Goal: Information Seeking & Learning: Learn about a topic

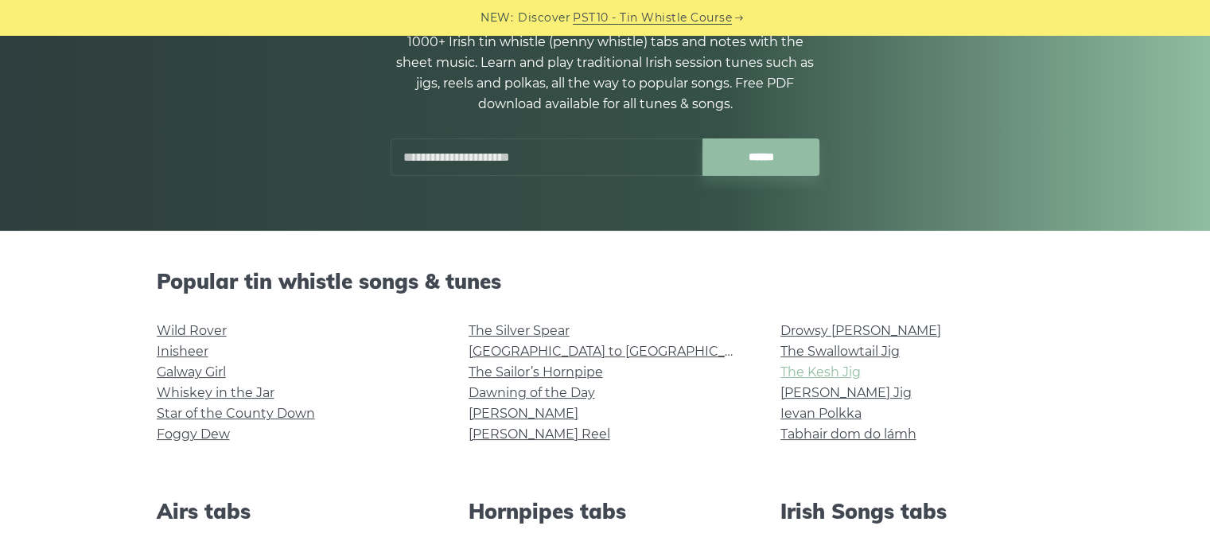
click at [849, 370] on link "The Kesh Jig" at bounding box center [820, 371] width 80 height 15
click at [822, 390] on link "[PERSON_NAME] Jig" at bounding box center [845, 392] width 131 height 15
click at [840, 355] on link "The Swallowtail Jig" at bounding box center [839, 351] width 119 height 15
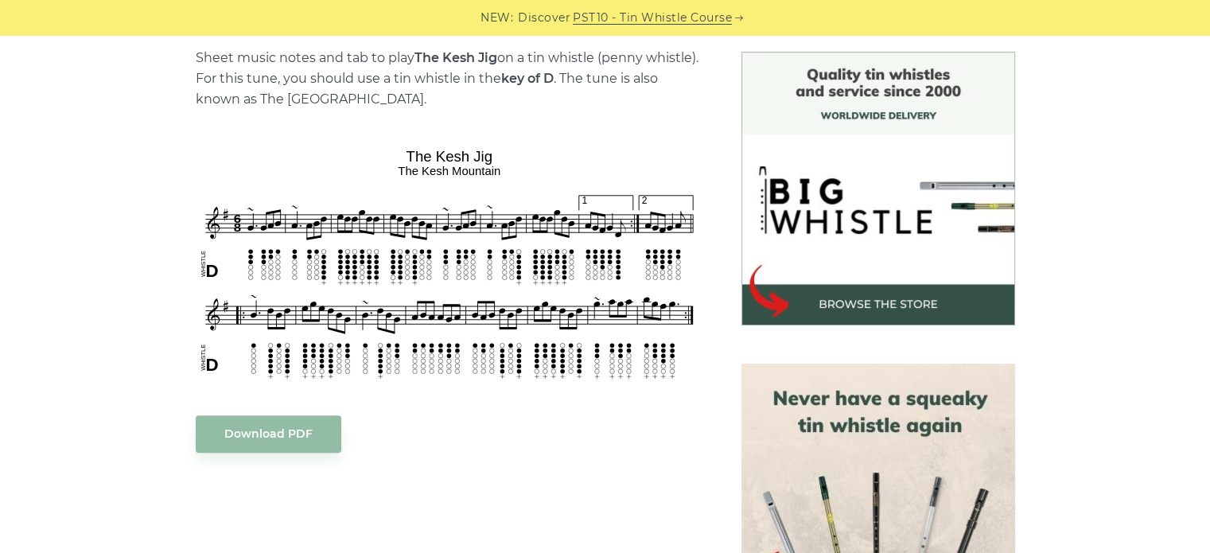
scroll to position [406, 0]
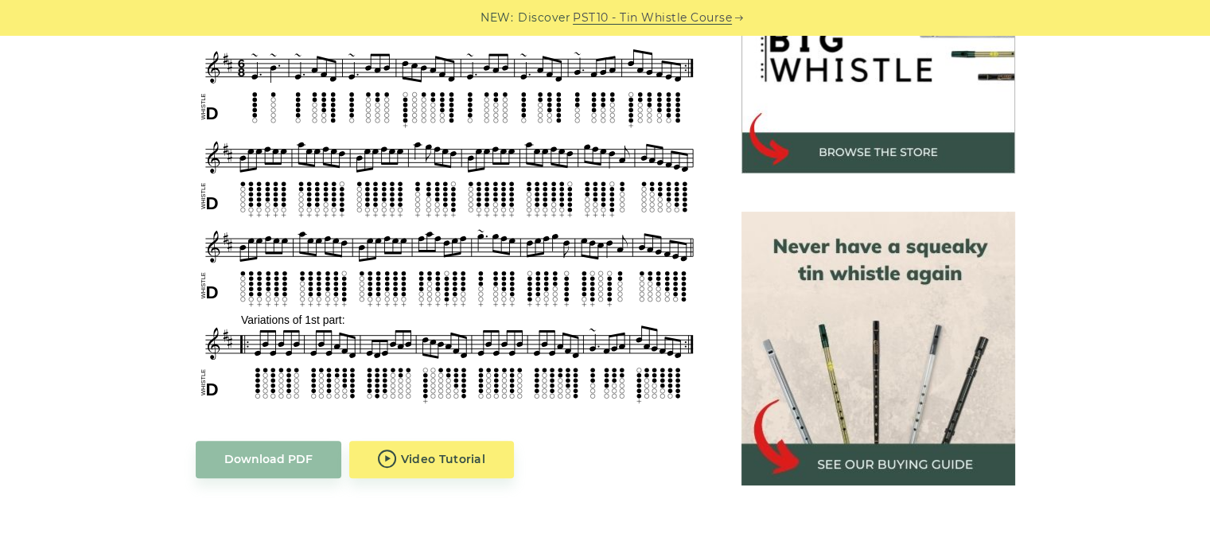
scroll to position [557, 0]
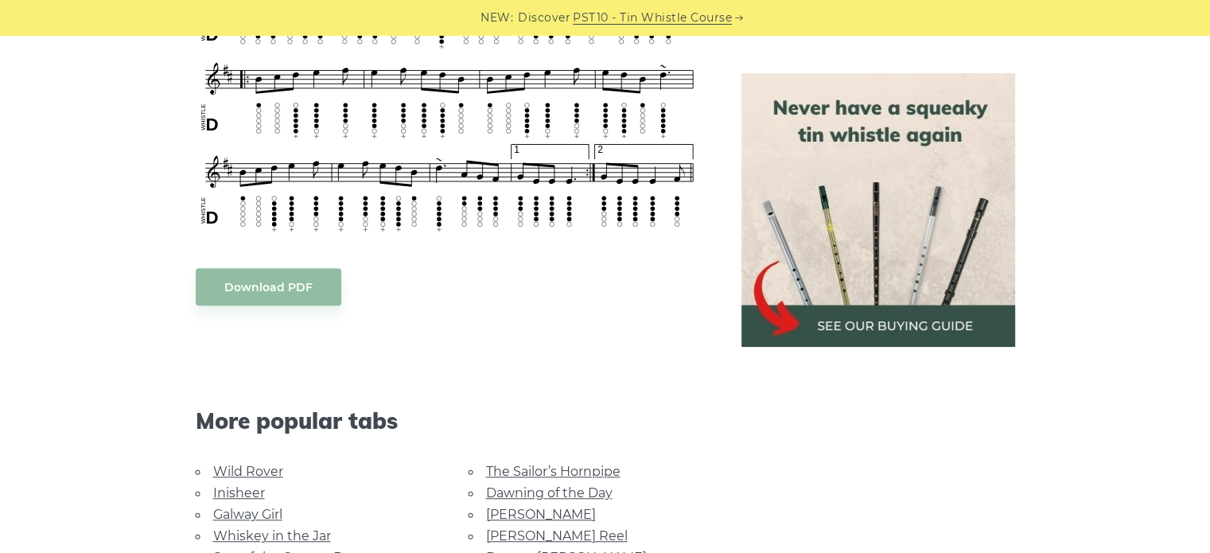
scroll to position [1096, 0]
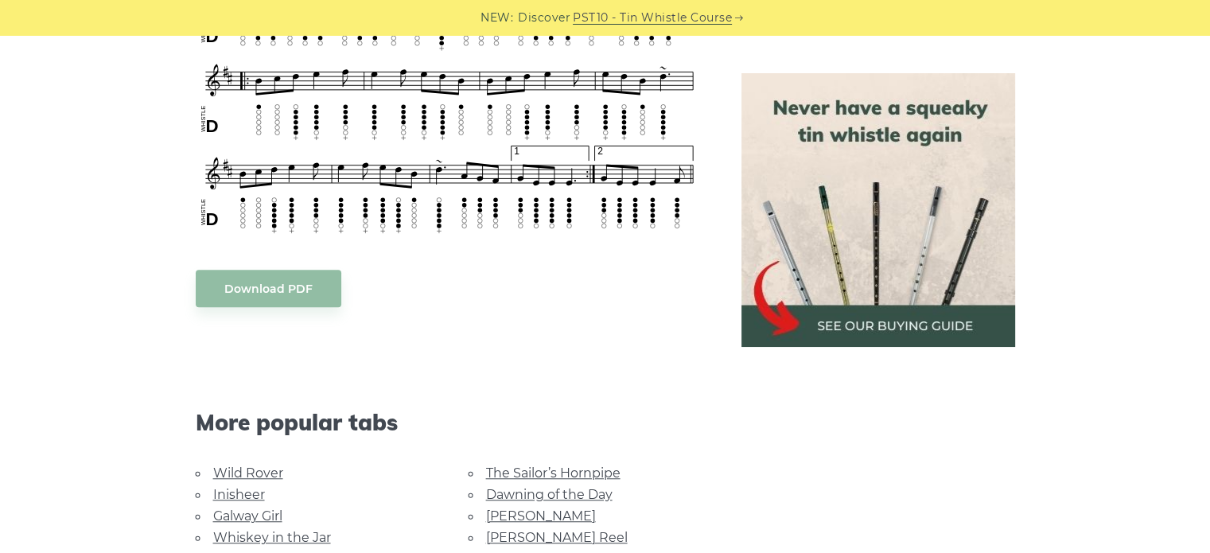
click at [893, 89] on img at bounding box center [878, 210] width 274 height 274
